Goal: Task Accomplishment & Management: Manage account settings

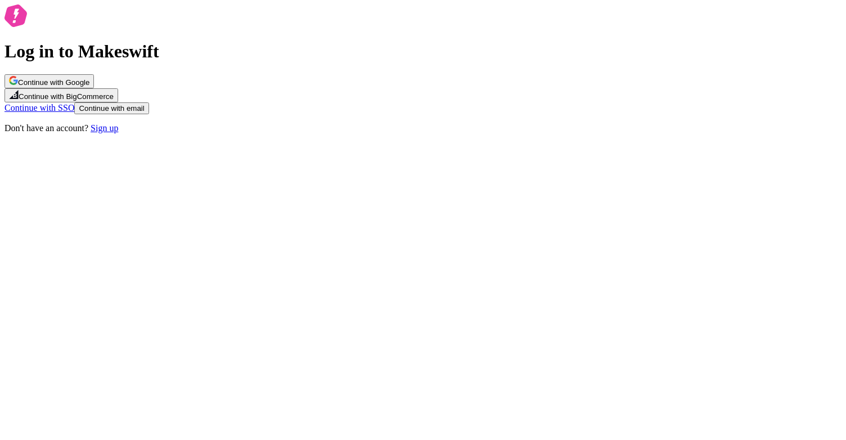
click at [148, 114] on button "Continue with email" at bounding box center [111, 108] width 74 height 12
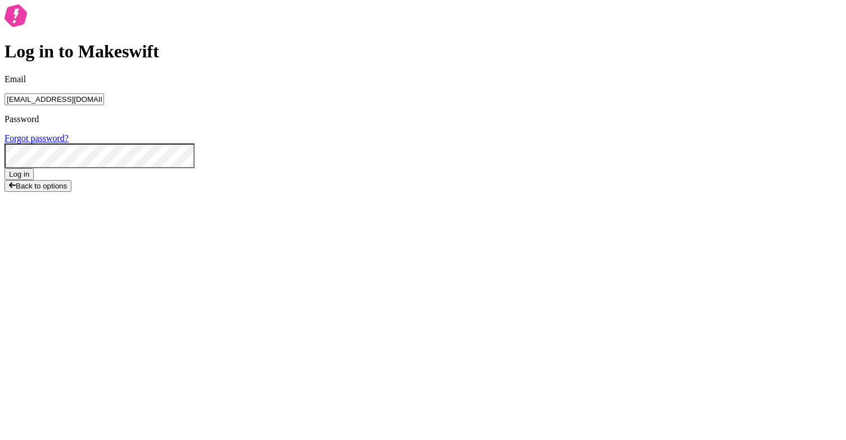
type input "[EMAIL_ADDRESS][DOMAIN_NAME]"
click at [4, 168] on button "Log in" at bounding box center [18, 174] width 29 height 12
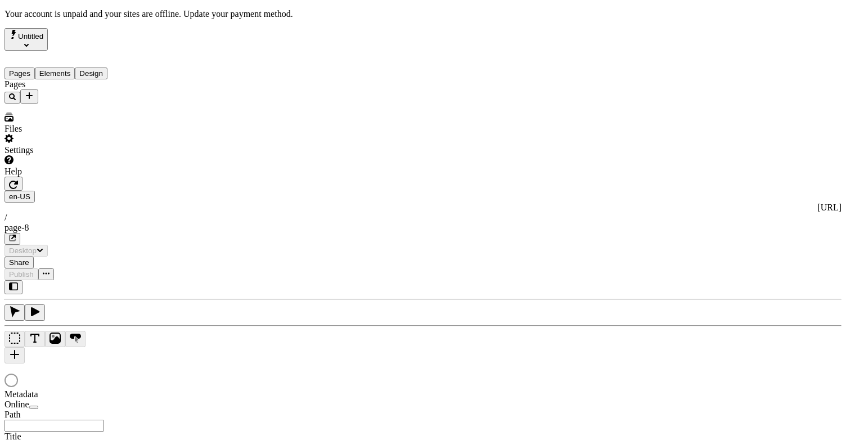
type input "/page-8"
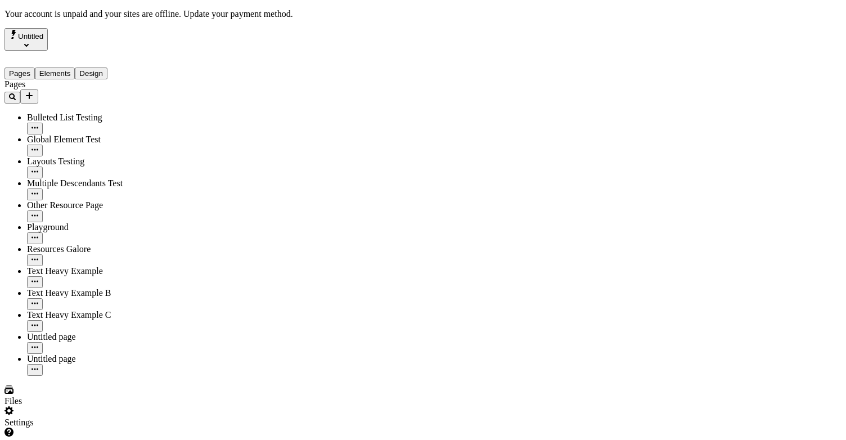
click at [48, 28] on button "Untitled" at bounding box center [25, 39] width 43 height 22
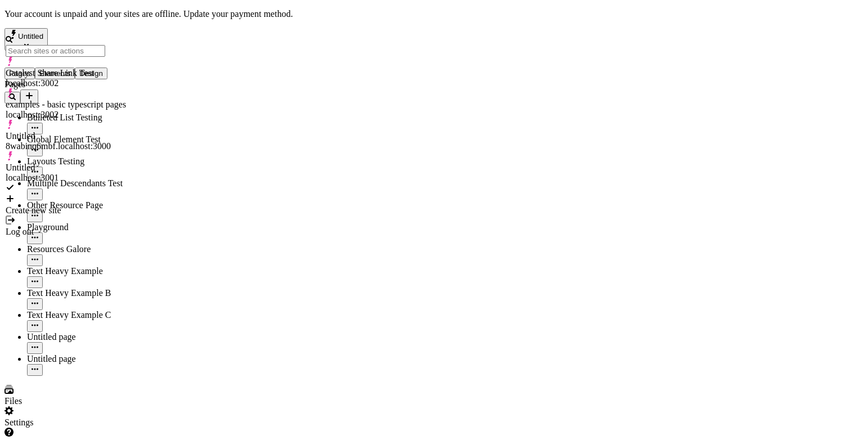
click at [74, 28] on div "Untitled" at bounding box center [74, 39] width 141 height 22
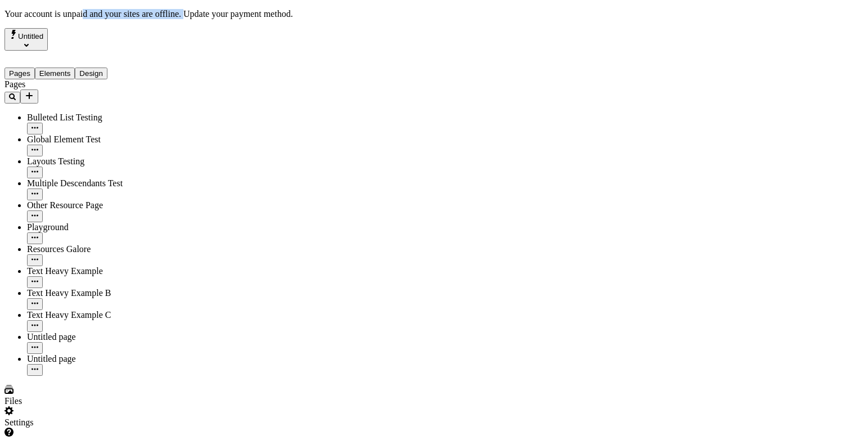
drag, startPoint x: 359, startPoint y: 4, endPoint x: 457, endPoint y: 4, distance: 97.8
click at [457, 9] on p "Your account is unpaid and your sites are offline. Update your payment method." at bounding box center [422, 14] width 837 height 10
drag, startPoint x: 457, startPoint y: 4, endPoint x: 424, endPoint y: 4, distance: 32.0
click at [424, 9] on p "Your account is unpaid and your sites are offline. Update your payment method." at bounding box center [422, 14] width 837 height 10
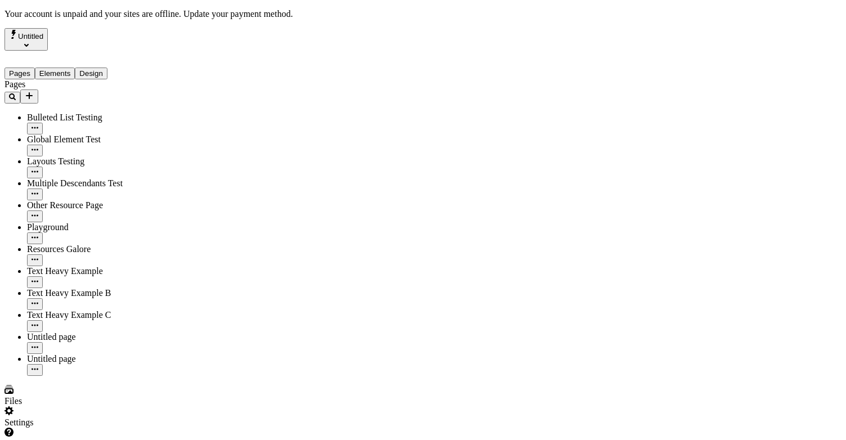
click at [29, 43] on icon "Select site" at bounding box center [26, 45] width 4 height 4
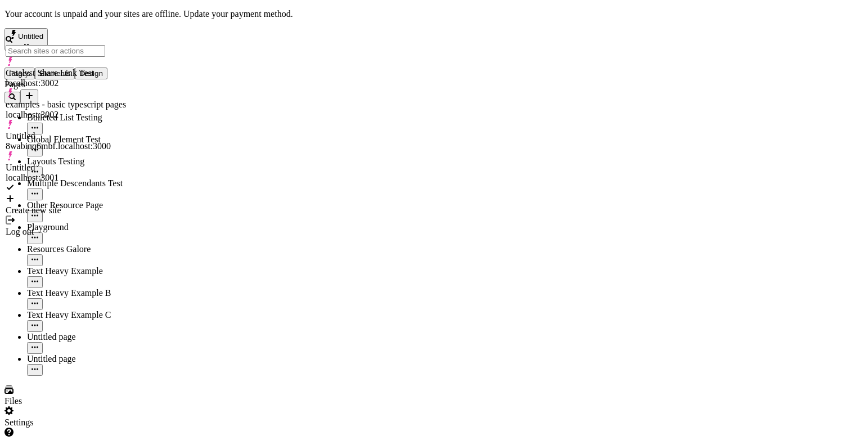
click at [67, 28] on div "Untitled" at bounding box center [79, 39] width 151 height 22
